Goal: Check status

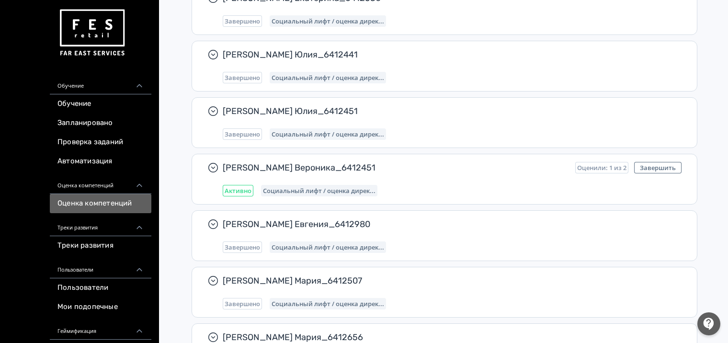
scroll to position [310, 0]
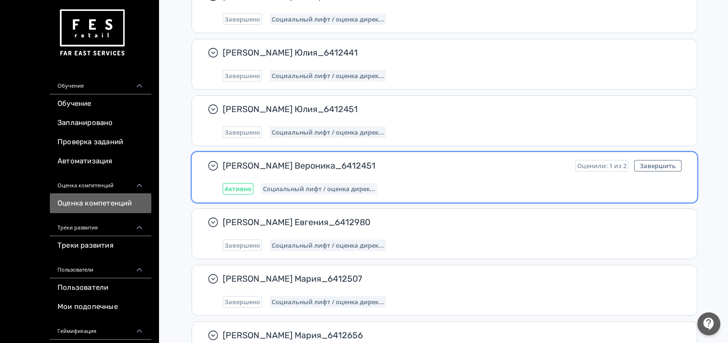
click at [287, 169] on span "[PERSON_NAME] Вероника_6412451" at bounding box center [395, 165] width 345 height 11
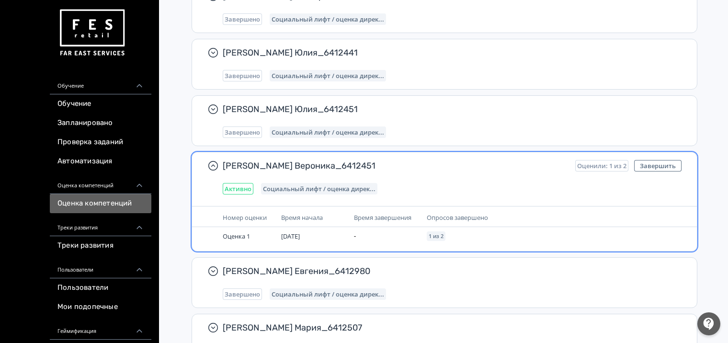
click at [330, 187] on span "Социальный лифт / оценка дирек..." at bounding box center [319, 189] width 113 height 8
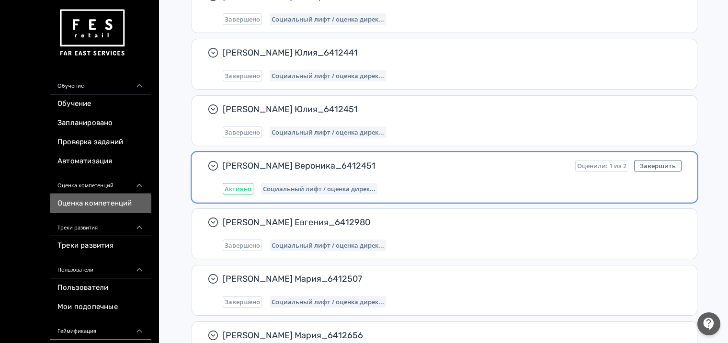
click at [329, 187] on span "Социальный лифт / оценка дирек..." at bounding box center [319, 189] width 113 height 8
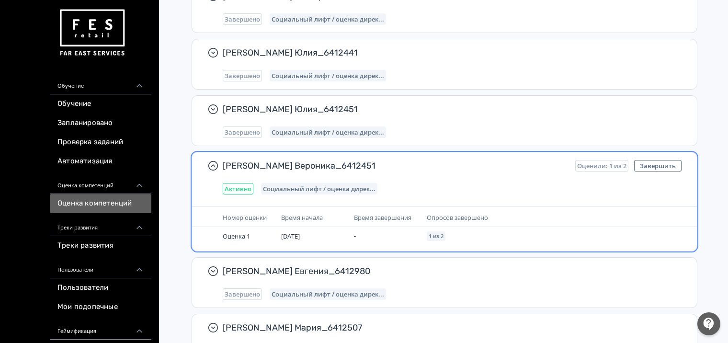
click at [249, 172] on div "[PERSON_NAME] Вероника_6412451 Оценили: 1 из 2 Завершить Активно Социальный лиф…" at bounding box center [452, 177] width 459 height 34
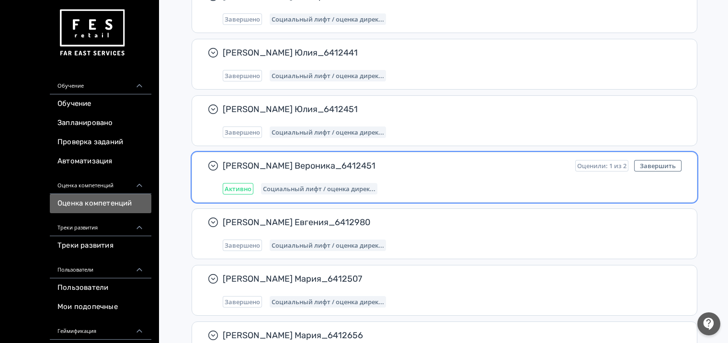
click at [249, 172] on div "[PERSON_NAME] Вероника_6412451 Оценили: 1 из 2 Завершить Активно Социальный лиф…" at bounding box center [452, 177] width 459 height 34
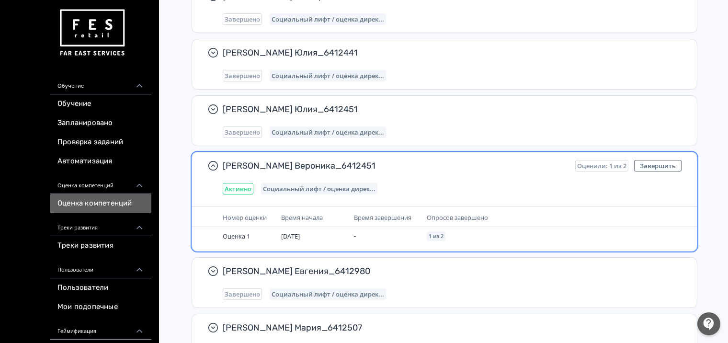
click at [600, 164] on span "Оценили: 1 из 2" at bounding box center [601, 166] width 49 height 8
click at [463, 215] on span "Опросов завершено" at bounding box center [457, 217] width 61 height 9
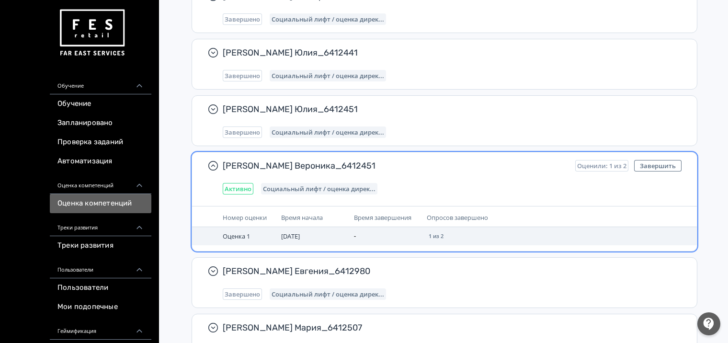
click at [436, 233] on span "1 из 2" at bounding box center [436, 236] width 15 height 6
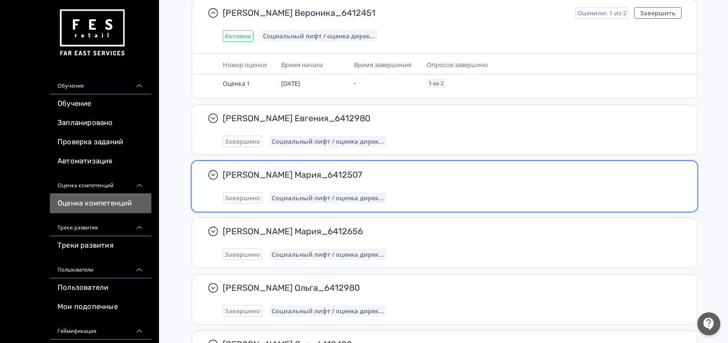
scroll to position [465, 0]
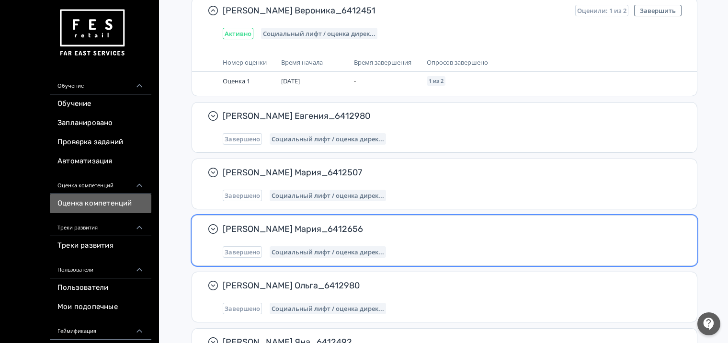
click at [434, 227] on span "[PERSON_NAME] Мария_6412656" at bounding box center [448, 228] width 451 height 11
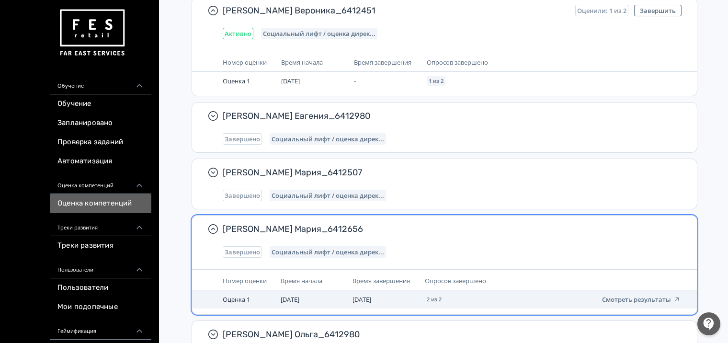
click at [371, 295] on span "[DATE]" at bounding box center [361, 299] width 19 height 9
click at [642, 295] on button "Смотреть результаты" at bounding box center [641, 299] width 79 height 8
